Goal: Task Accomplishment & Management: Manage account settings

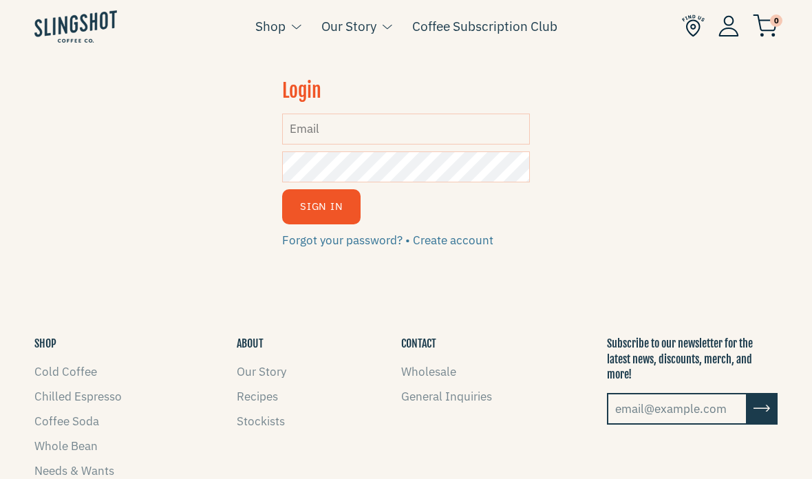
click at [387, 131] on input "Email" at bounding box center [406, 128] width 248 height 31
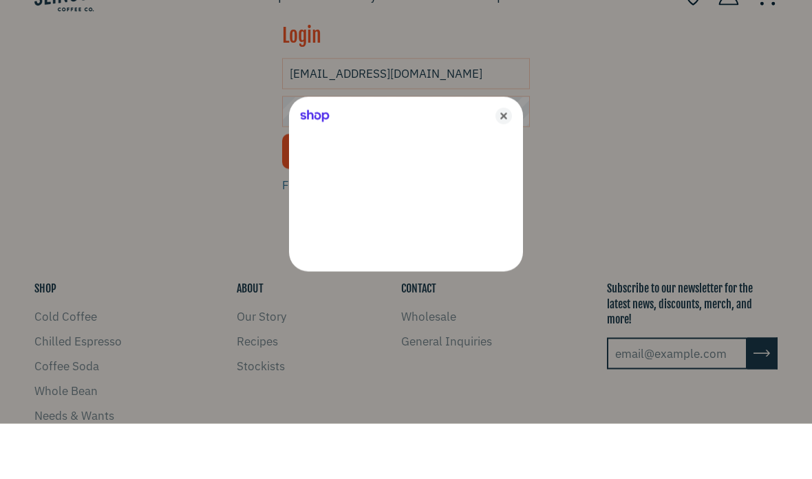
type input "[EMAIL_ADDRESS][DOMAIN_NAME]"
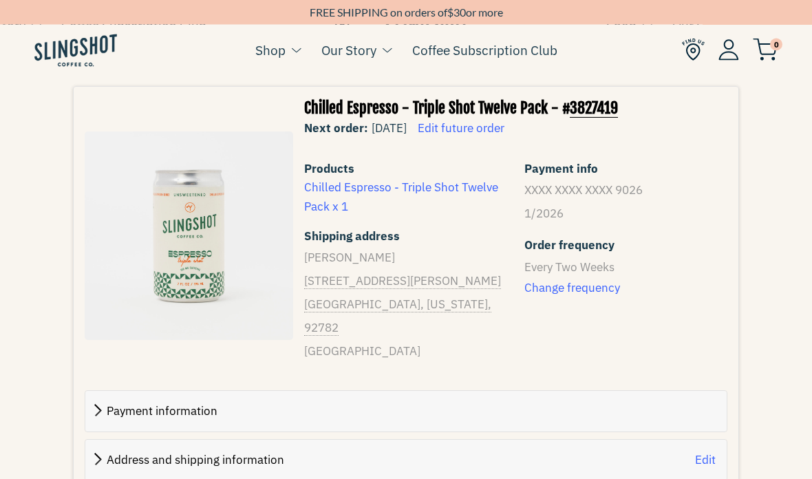
scroll to position [248, 0]
select select "5366"
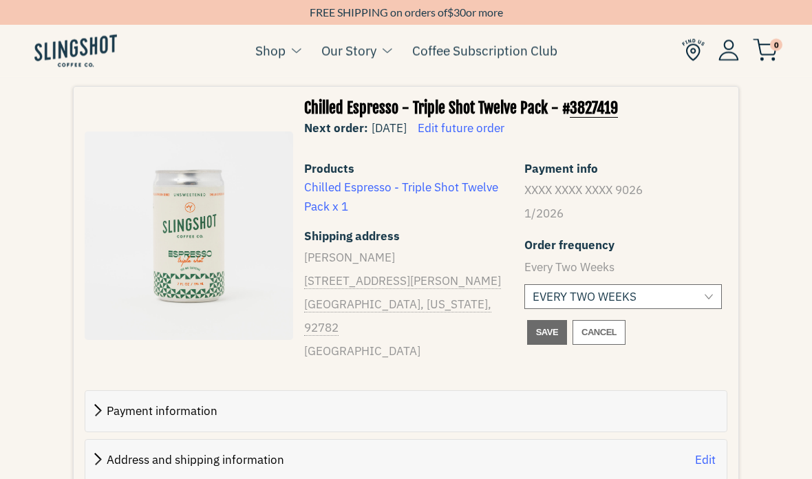
click at [600, 290] on select "MONTHLY EVERY TWO WEEKS" at bounding box center [622, 296] width 197 height 25
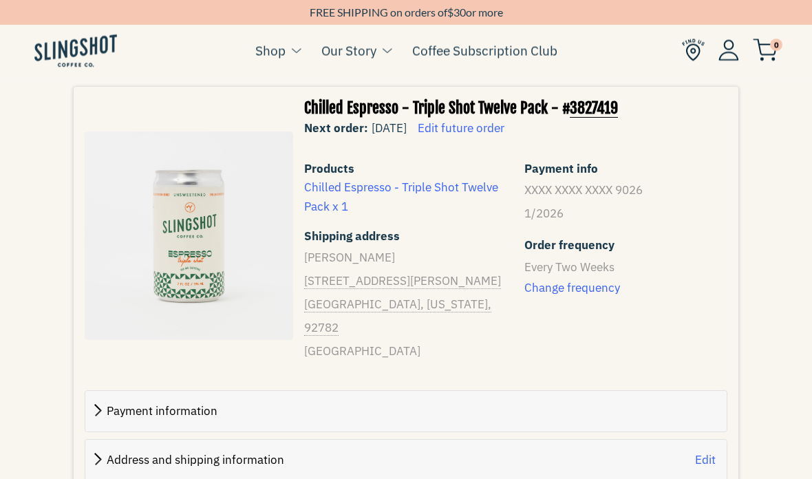
select select "5366"
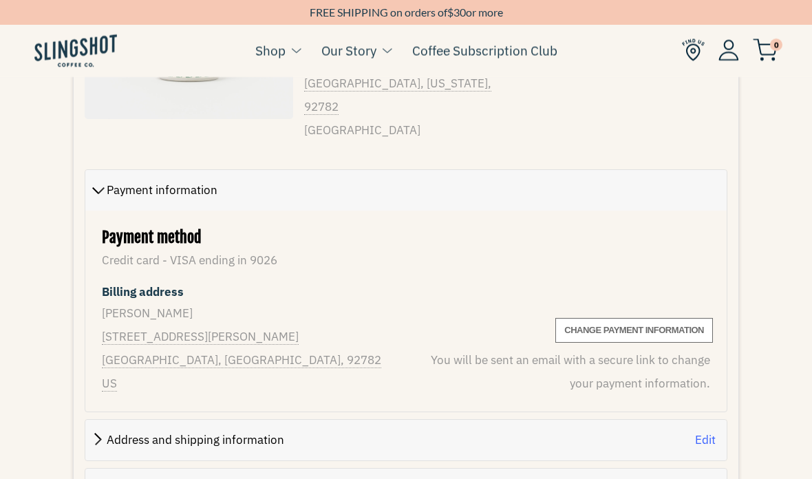
scroll to position [473, 0]
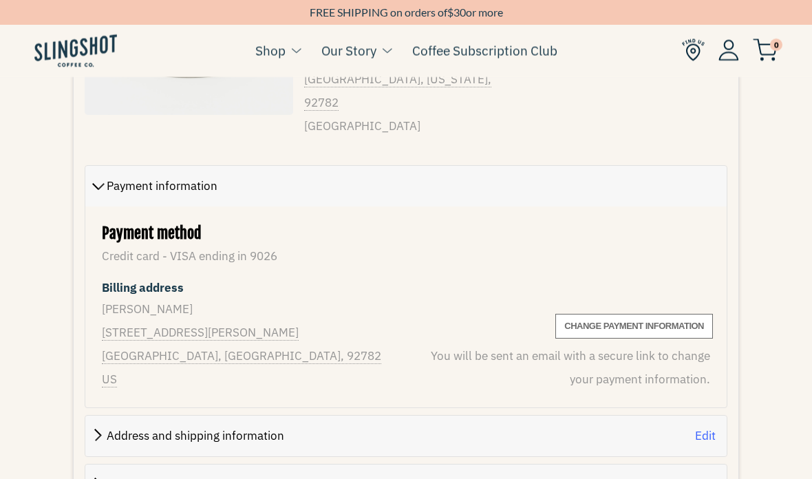
select select "672631113"
select select "US"
select select "[US_STATE]"
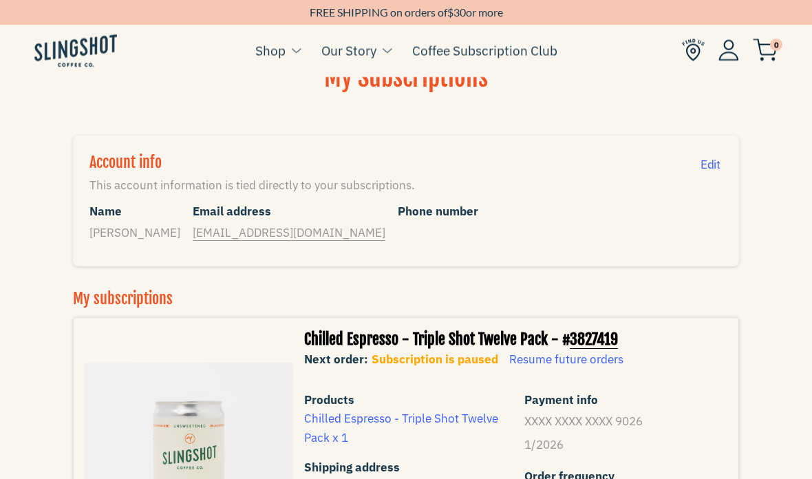
scroll to position [0, 0]
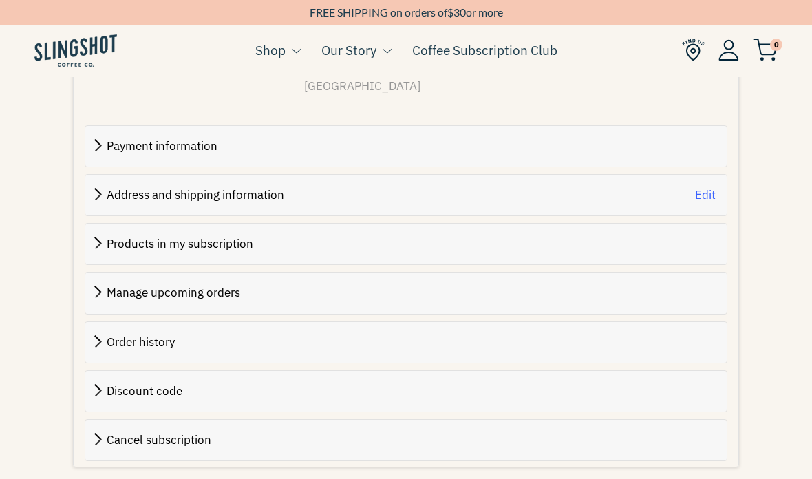
scroll to position [567, 0]
